Goal: Information Seeking & Learning: Find specific fact

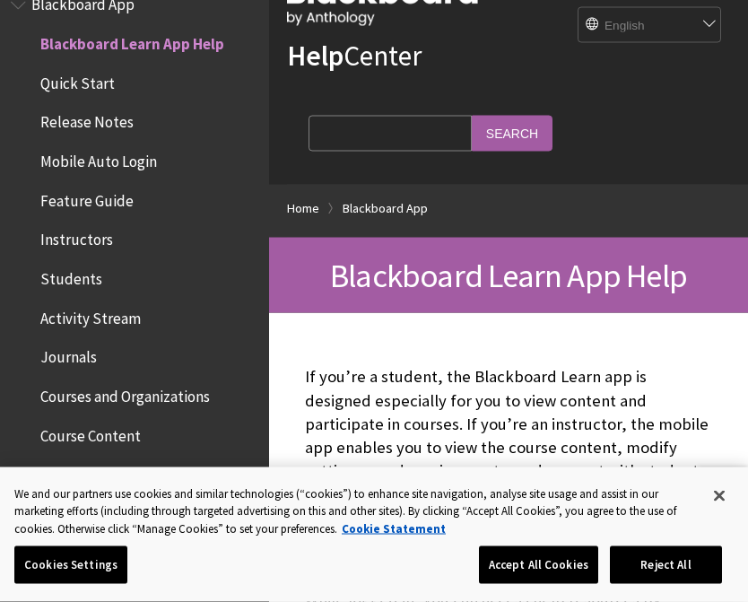
scroll to position [71, 0]
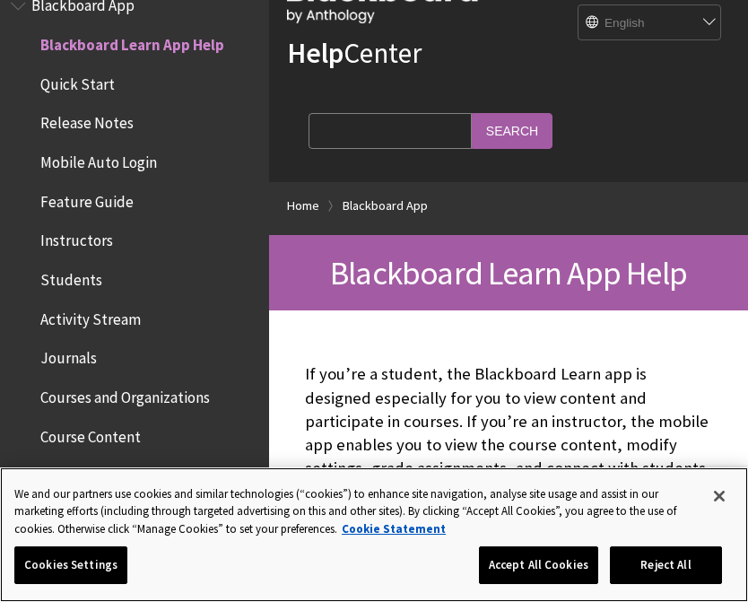
click at [734, 492] on button "Close" at bounding box center [719, 495] width 39 height 39
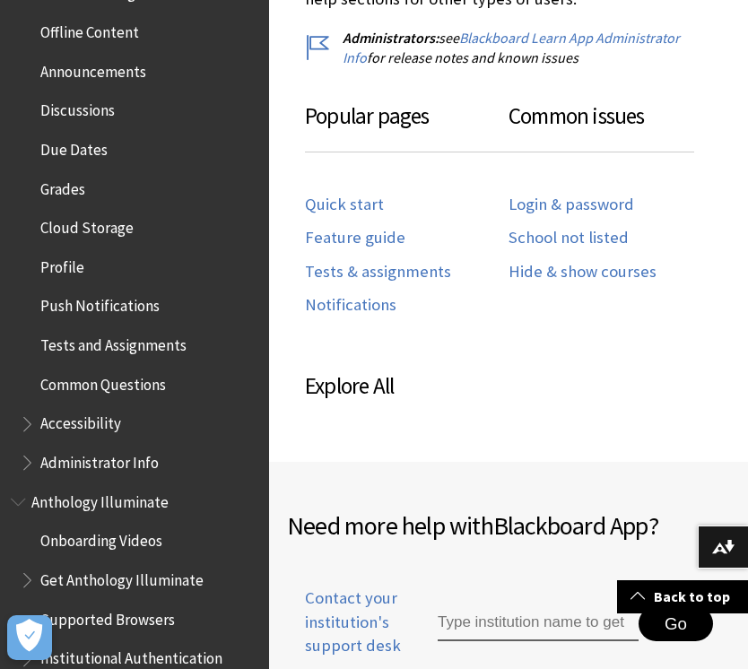
scroll to position [0, 0]
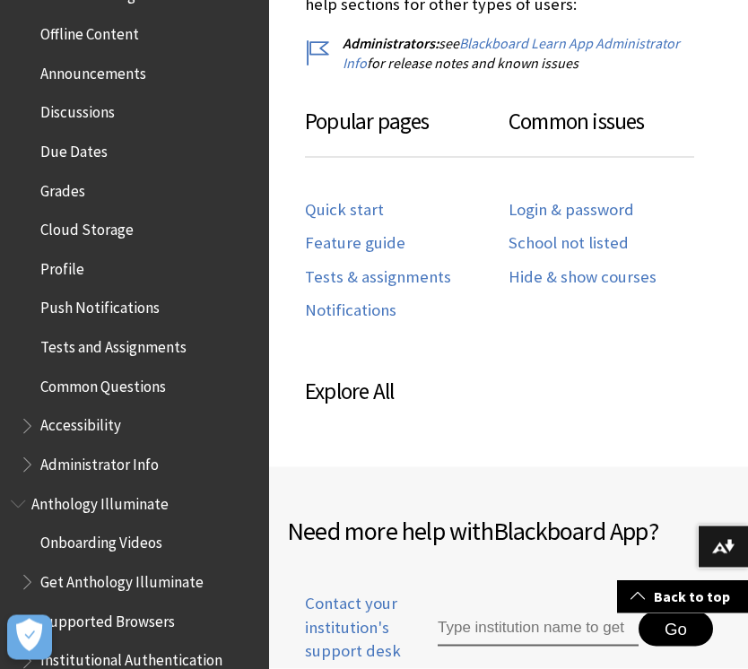
click at [628, 200] on link "Login & password" at bounding box center [572, 210] width 126 height 21
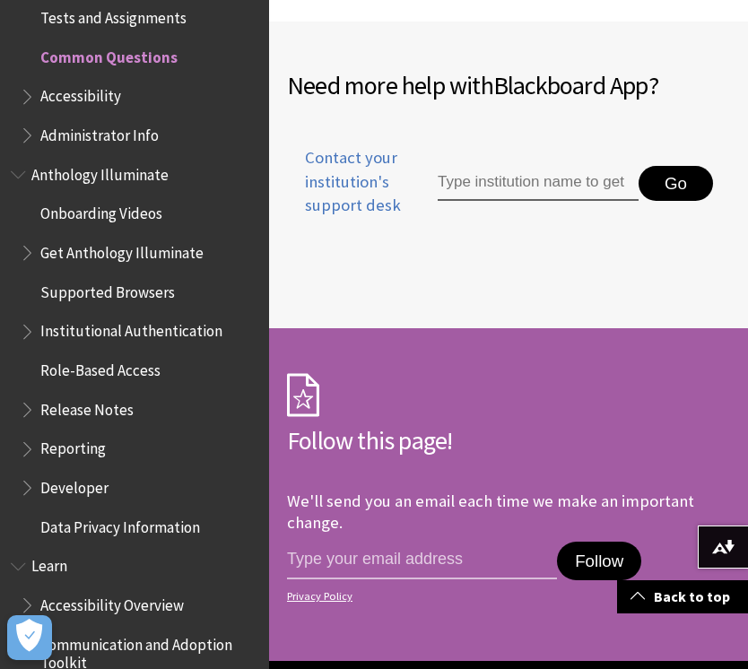
scroll to position [3377, 0]
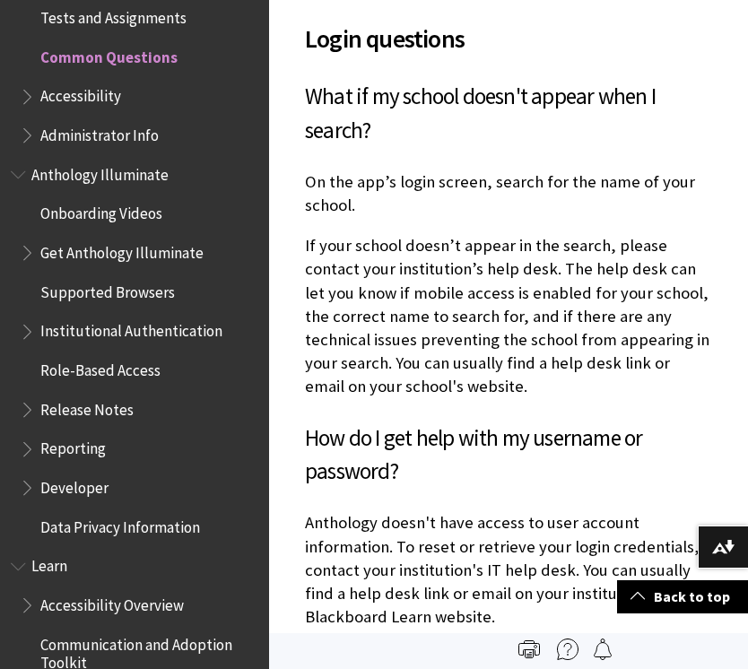
scroll to position [1116, 0]
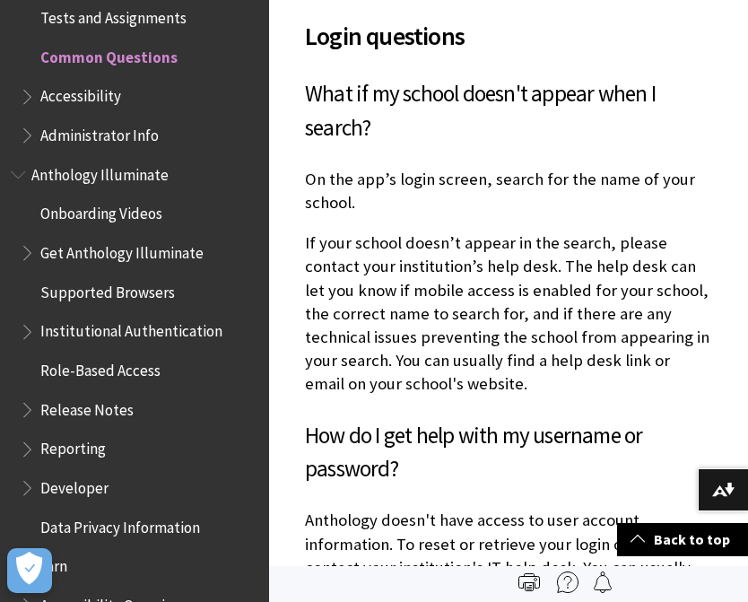
scroll to position [1116, 0]
